Goal: Task Accomplishment & Management: Manage account settings

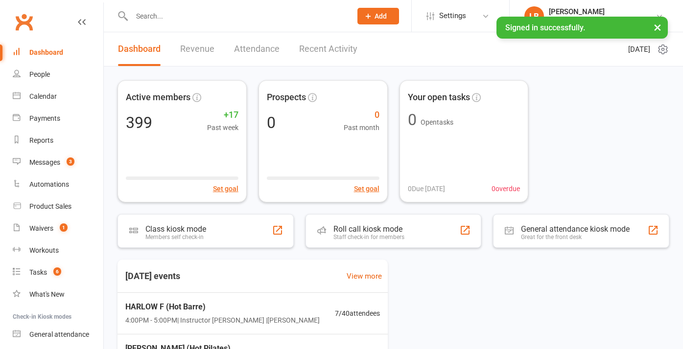
click at [193, 46] on link "Revenue" at bounding box center [197, 49] width 34 height 34
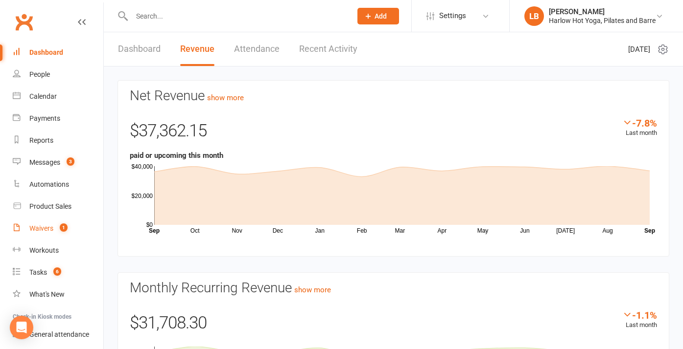
click at [47, 230] on div "Waivers" at bounding box center [41, 229] width 24 height 8
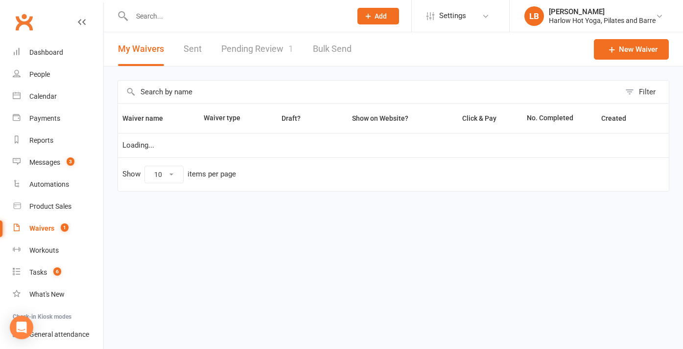
select select "100"
click at [250, 53] on link "Pending Review 1" at bounding box center [257, 49] width 72 height 34
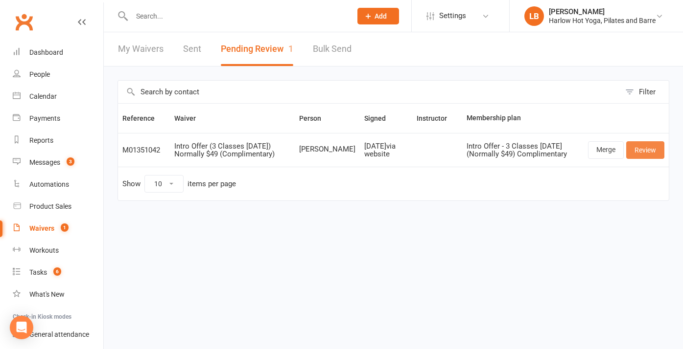
click at [651, 151] on link "Review" at bounding box center [645, 150] width 38 height 18
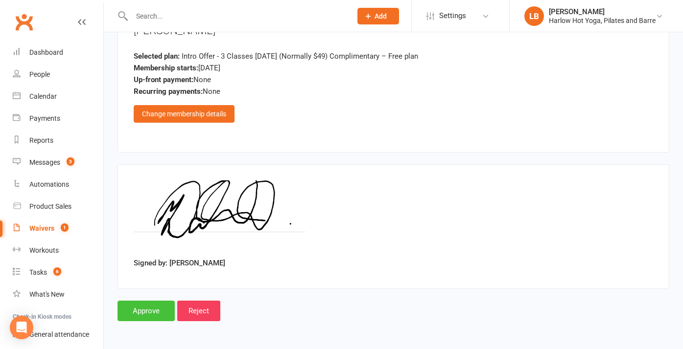
scroll to position [1033, 0]
click at [138, 301] on input "Approve" at bounding box center [145, 311] width 57 height 21
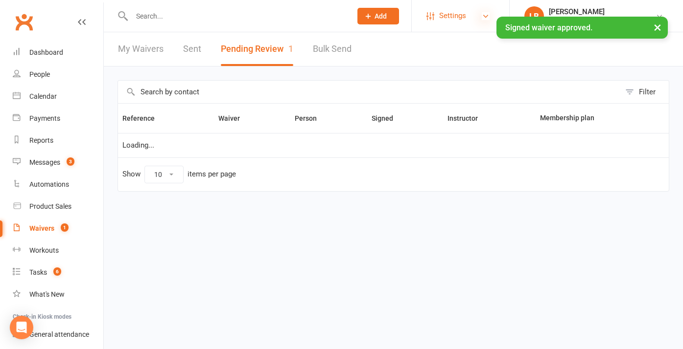
click at [488, 17] on icon at bounding box center [486, 16] width 8 height 8
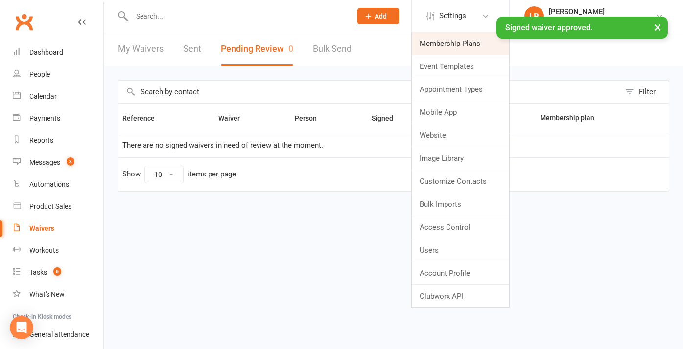
click at [468, 46] on link "Membership Plans" at bounding box center [460, 43] width 97 height 23
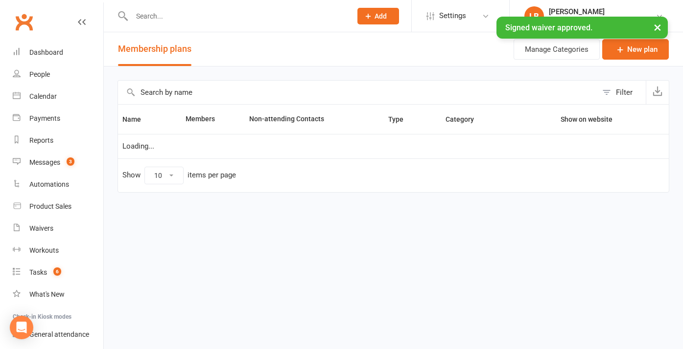
select select "50"
click at [246, 92] on input "text" at bounding box center [357, 92] width 479 height 23
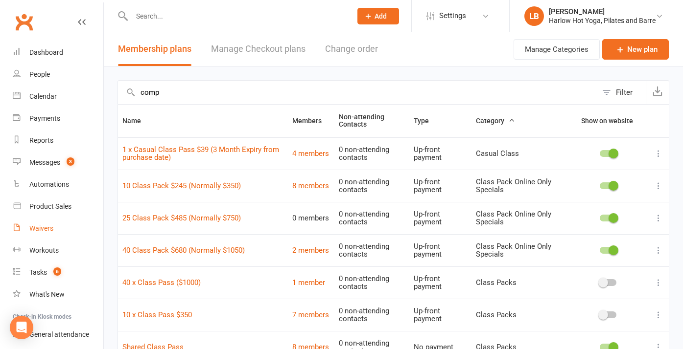
type input "comp"
click at [44, 229] on div "Waivers" at bounding box center [41, 229] width 24 height 8
select select "100"
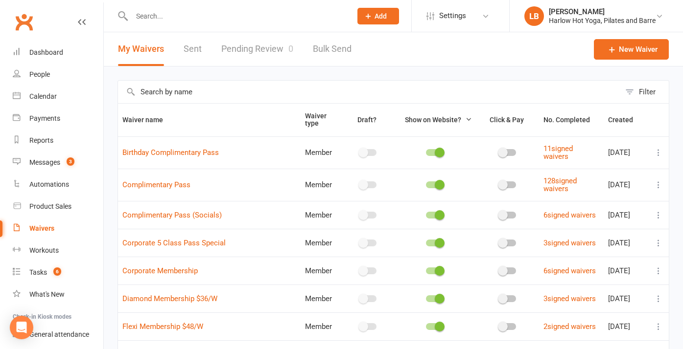
click at [200, 94] on input "text" at bounding box center [369, 92] width 502 height 23
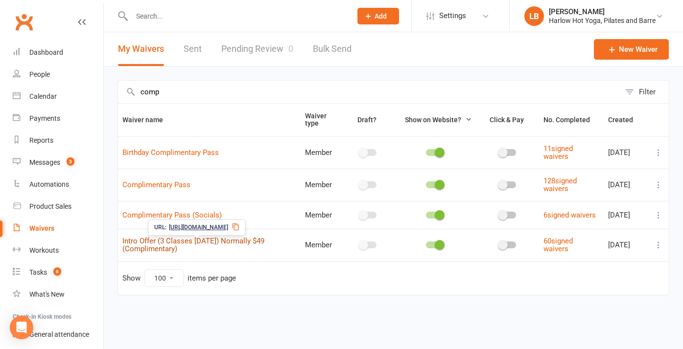
type input "comp"
click at [204, 243] on link "Intro Offer (3 Classes [DATE]) Normally $49 (Complimentary)" at bounding box center [193, 245] width 142 height 17
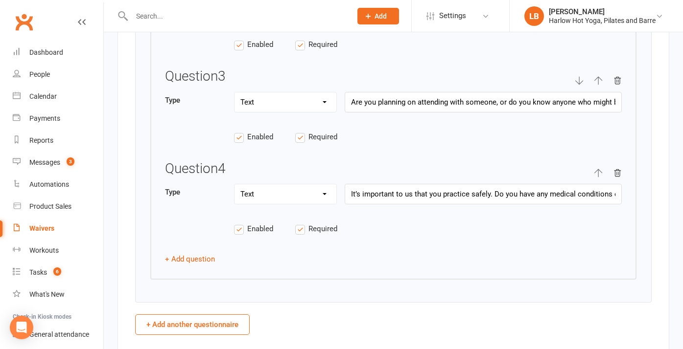
scroll to position [1713, 0]
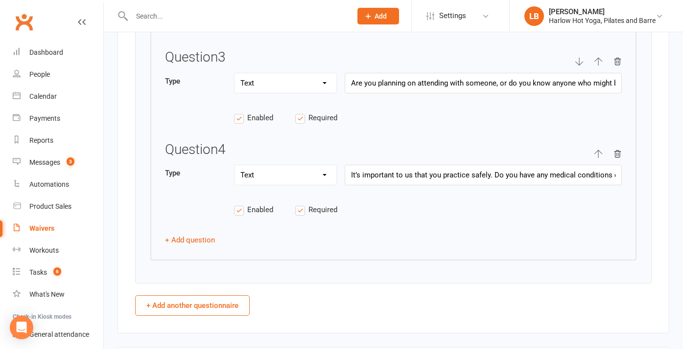
click at [204, 221] on div "Question 1 Type Text Select Checkbox Are you currently doing any exercise and i…" at bounding box center [393, 55] width 486 height 411
click at [204, 234] on button "+ Add question" at bounding box center [190, 240] width 50 height 12
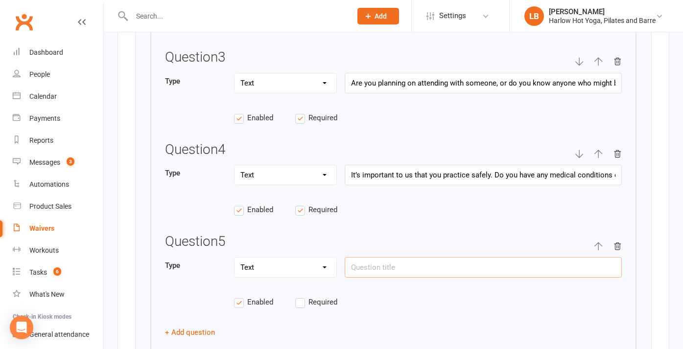
click at [409, 264] on input "text" at bounding box center [482, 267] width 277 height 21
type input "How did you hear about us?"
click at [302, 297] on label "Required" at bounding box center [325, 303] width 61 height 12
click at [302, 297] on input "Required" at bounding box center [325, 297] width 61 height 0
click at [601, 240] on button "button" at bounding box center [598, 245] width 9 height 23
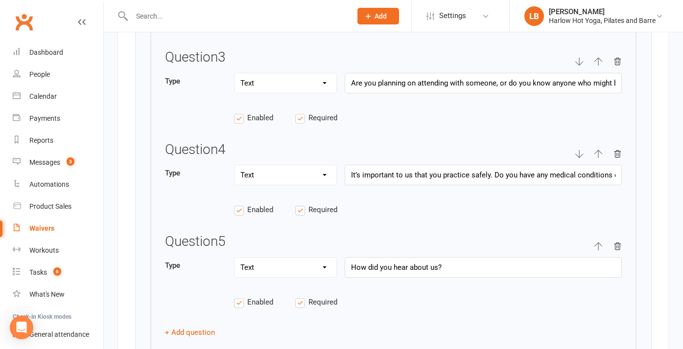
type input "How did you hear about us?"
type input "It’s important to us that you practice safely. Do you have any medical conditio…"
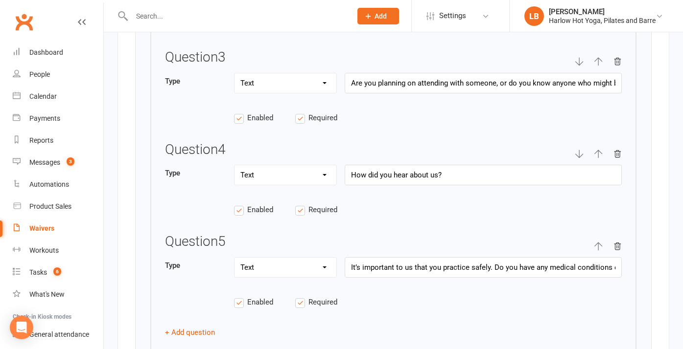
click at [601, 150] on icon "button" at bounding box center [598, 154] width 9 height 9
type input "How did you hear about us?"
type input "Are you planning on attending with someone, or do you know anyone who might ben…"
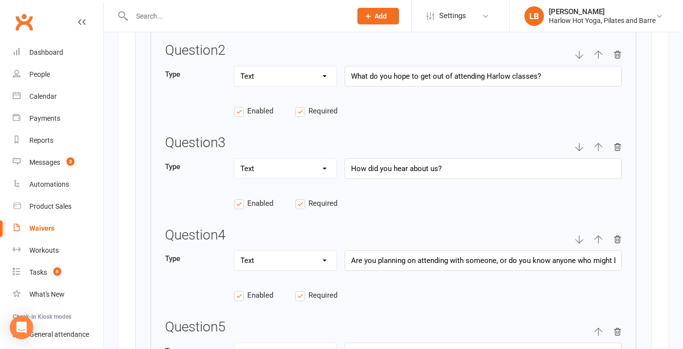
scroll to position [1571, 0]
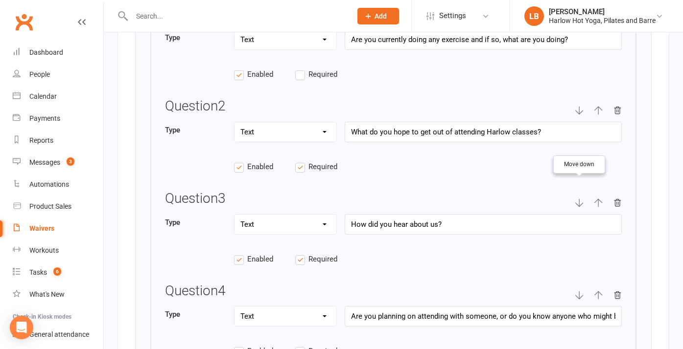
click at [580, 199] on icon "button" at bounding box center [578, 203] width 9 height 9
type input "Are you planning on attending with someone, or do you know anyone who might ben…"
type input "How did you hear about us?"
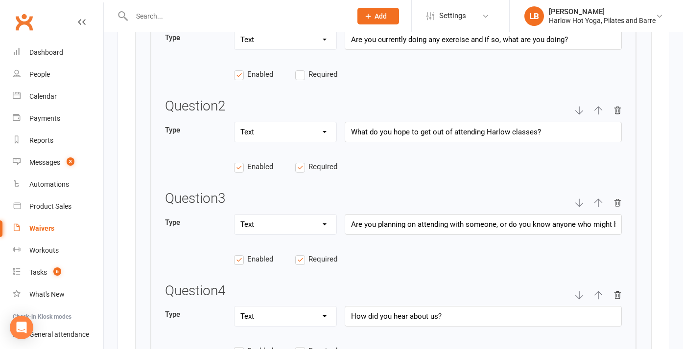
scroll to position [1572, 0]
click at [599, 290] on icon "button" at bounding box center [598, 294] width 9 height 9
type input "How did you hear about us?"
type input "Are you planning on attending with someone, or do you know anyone who might ben…"
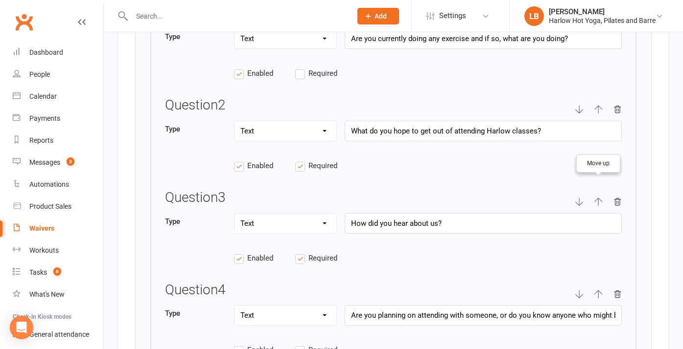
click at [600, 198] on icon "button" at bounding box center [598, 202] width 9 height 9
type input "How did you hear about us?"
type input "What do you hope to get out of attending Harlow classes?"
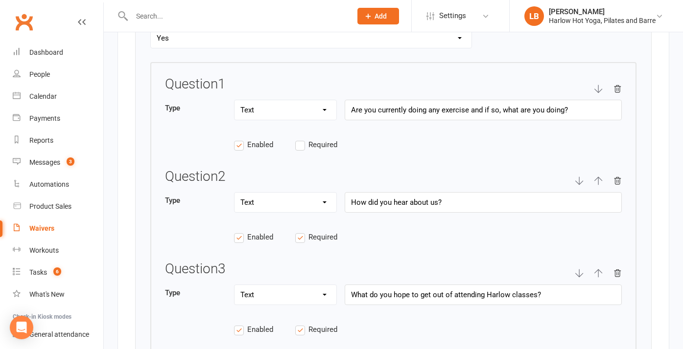
scroll to position [1492, 0]
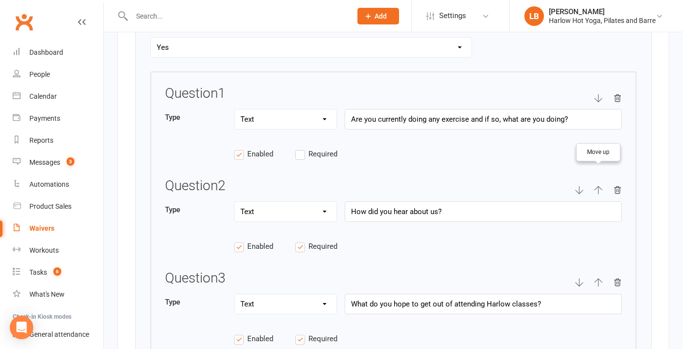
click at [600, 186] on icon "button" at bounding box center [598, 190] width 9 height 9
type input "How did you hear about us?"
type input "Are you currently doing any exercise and if so, what are you doing?"
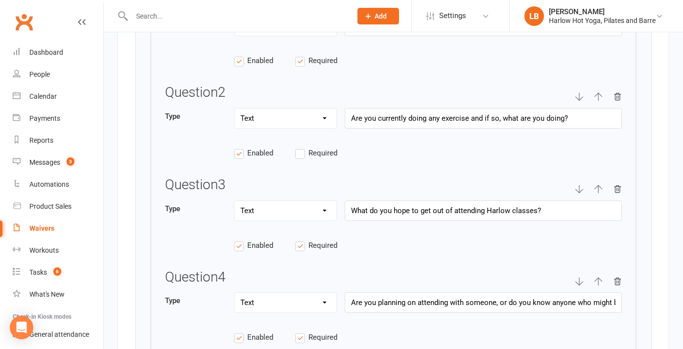
scroll to position [1596, 0]
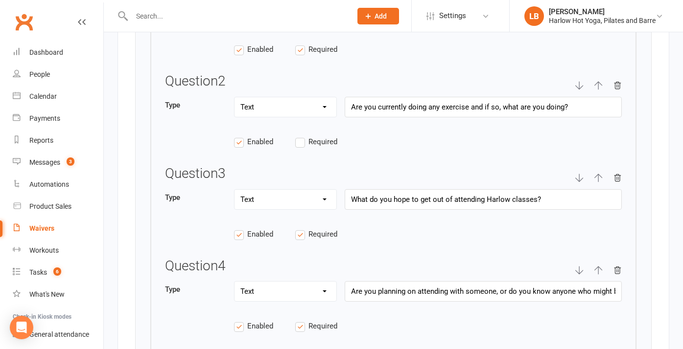
click at [304, 229] on label "Required" at bounding box center [325, 235] width 61 height 12
click at [304, 229] on input "Required" at bounding box center [325, 229] width 61 height 0
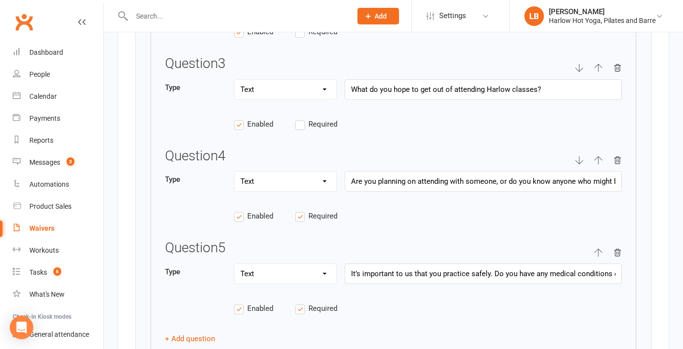
scroll to position [1710, 0]
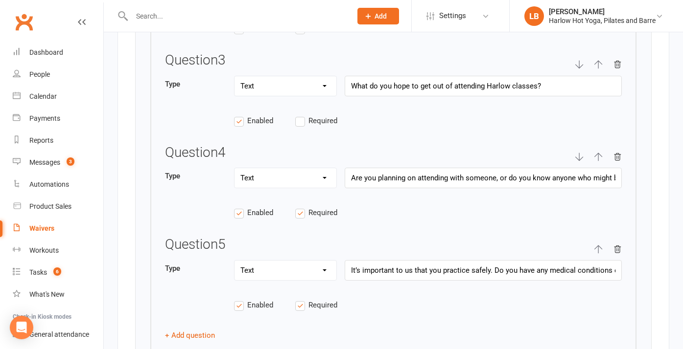
click at [320, 207] on span "Required" at bounding box center [322, 212] width 29 height 10
click at [320, 207] on input "Required" at bounding box center [325, 207] width 61 height 0
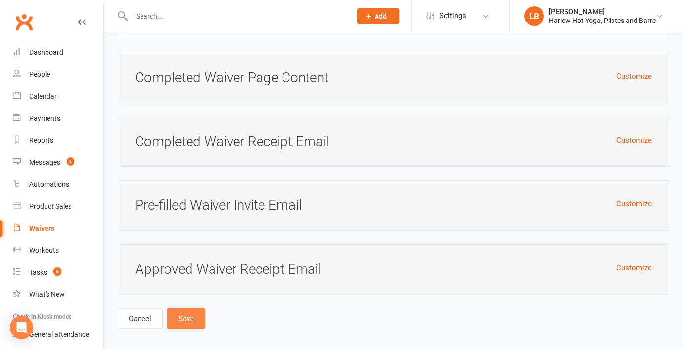
scroll to position [4698, 0]
click at [193, 309] on button "Save" at bounding box center [186, 319] width 38 height 21
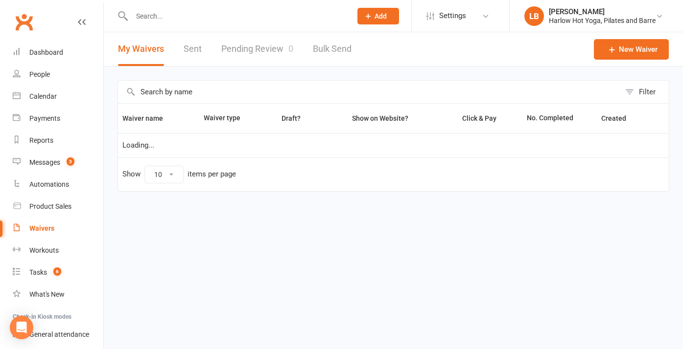
select select "100"
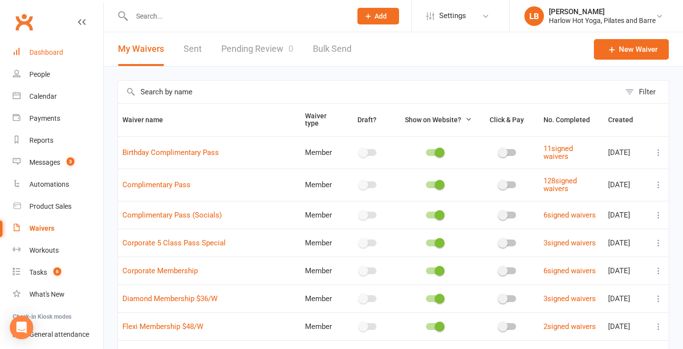
click at [80, 46] on link "Dashboard" at bounding box center [58, 53] width 91 height 22
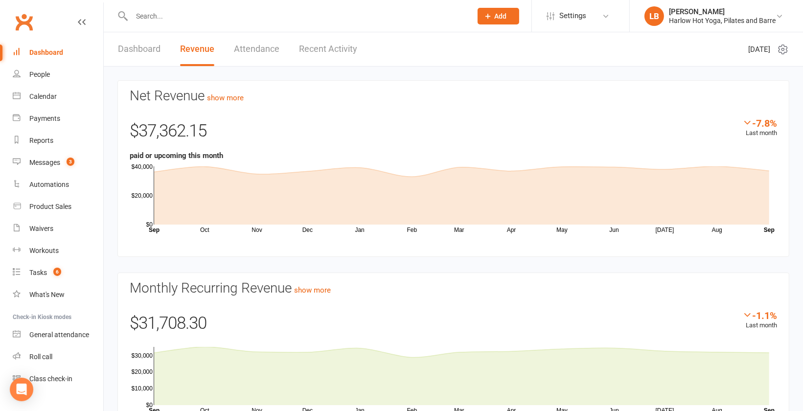
click at [159, 54] on link "Dashboard" at bounding box center [139, 49] width 43 height 34
